Goal: Task Accomplishment & Management: Manage account settings

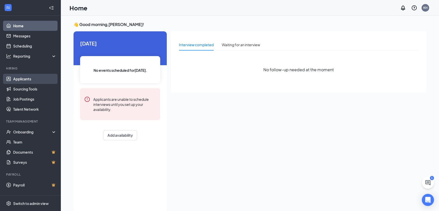
click at [30, 78] on link "Applicants" at bounding box center [34, 79] width 43 height 10
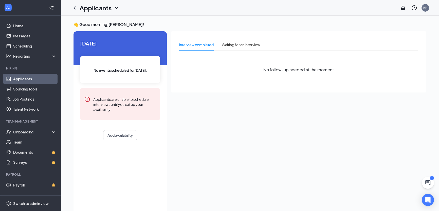
click at [25, 77] on link "Applicants" at bounding box center [34, 79] width 43 height 10
click at [27, 78] on link "Applicants" at bounding box center [34, 79] width 43 height 10
click at [21, 91] on link "Sourcing Tools" at bounding box center [34, 89] width 43 height 10
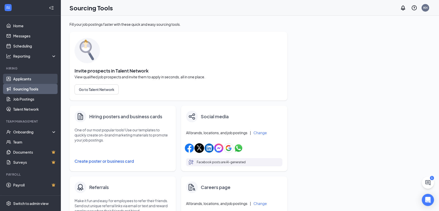
click at [24, 81] on link "Applicants" at bounding box center [34, 79] width 43 height 10
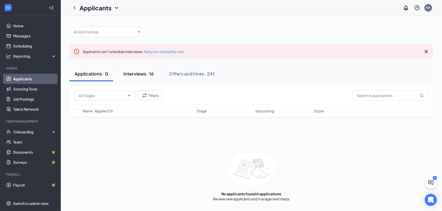
click at [151, 76] on div "Interviews · 16" at bounding box center [138, 74] width 30 height 6
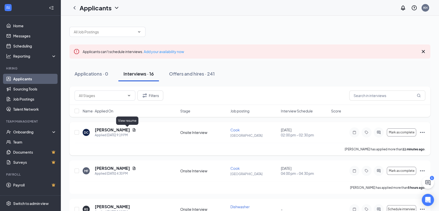
click at [132, 130] on icon "Document" at bounding box center [134, 130] width 4 height 4
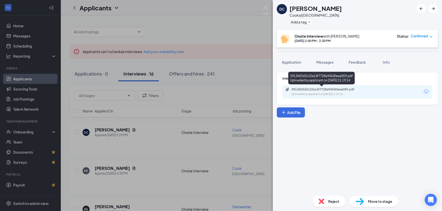
click at [316, 89] on div "5913603d3c22e14f7728a94540eea059.pdf" at bounding box center [326, 90] width 71 height 4
click at [229, 20] on div "DC [PERSON_NAME] Cook at [GEOGRAPHIC_DATA] Add a tag Onsite Interview with [PER…" at bounding box center [221, 105] width 442 height 211
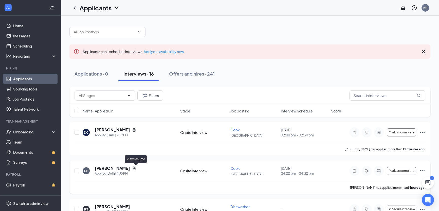
click at [135, 169] on icon "Document" at bounding box center [134, 168] width 3 height 3
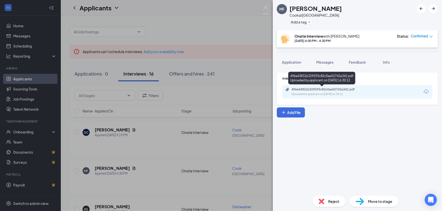
click at [323, 91] on div "496e43831b329293c82c0ae52742a342.pdf" at bounding box center [326, 90] width 71 height 4
drag, startPoint x: 238, startPoint y: 12, endPoint x: 225, endPoint y: 32, distance: 23.9
click at [238, 12] on div "[PERSON_NAME] [PERSON_NAME] at [GEOGRAPHIC_DATA] Add a tag Onsite Interview wit…" at bounding box center [221, 105] width 442 height 211
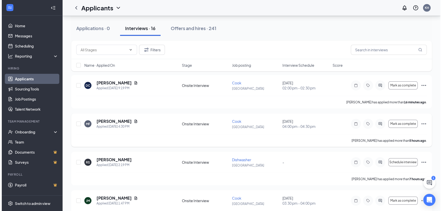
scroll to position [92, 0]
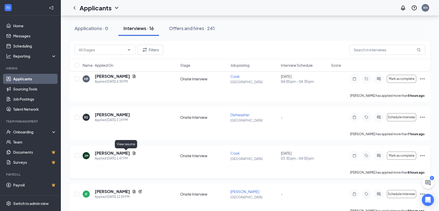
click at [133, 152] on icon "Document" at bounding box center [134, 153] width 3 height 3
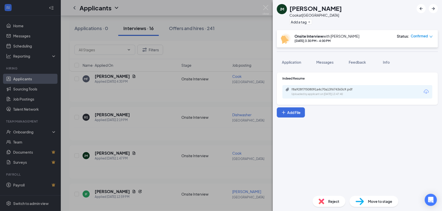
click at [308, 95] on div "Uploaded by applicant on [DATE] 13:47:40" at bounding box center [329, 94] width 76 height 4
